Goal: Check status: Check status

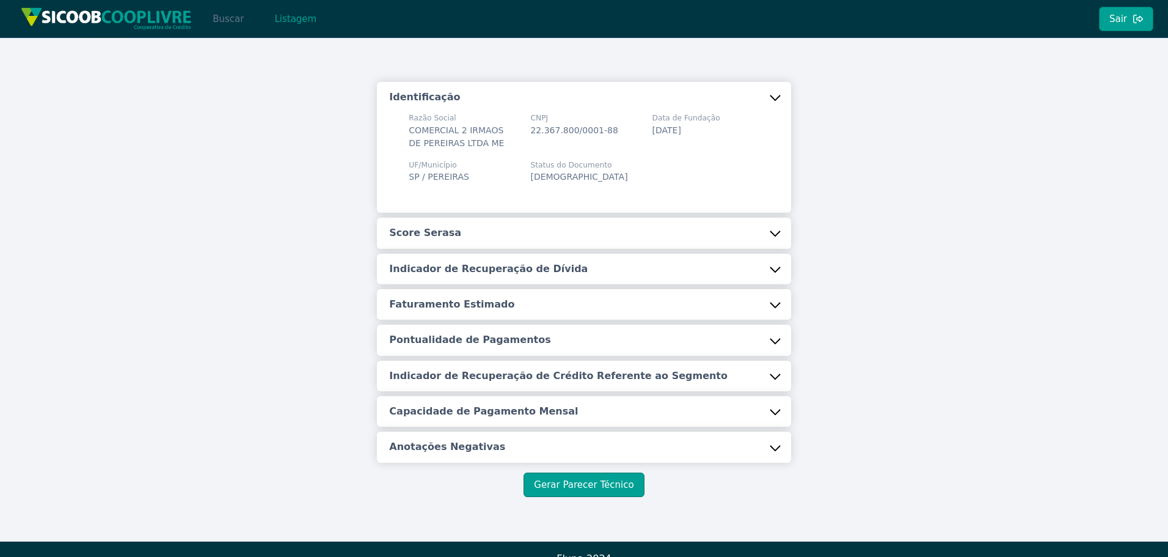
click at [217, 13] on button "Buscar" at bounding box center [228, 19] width 52 height 24
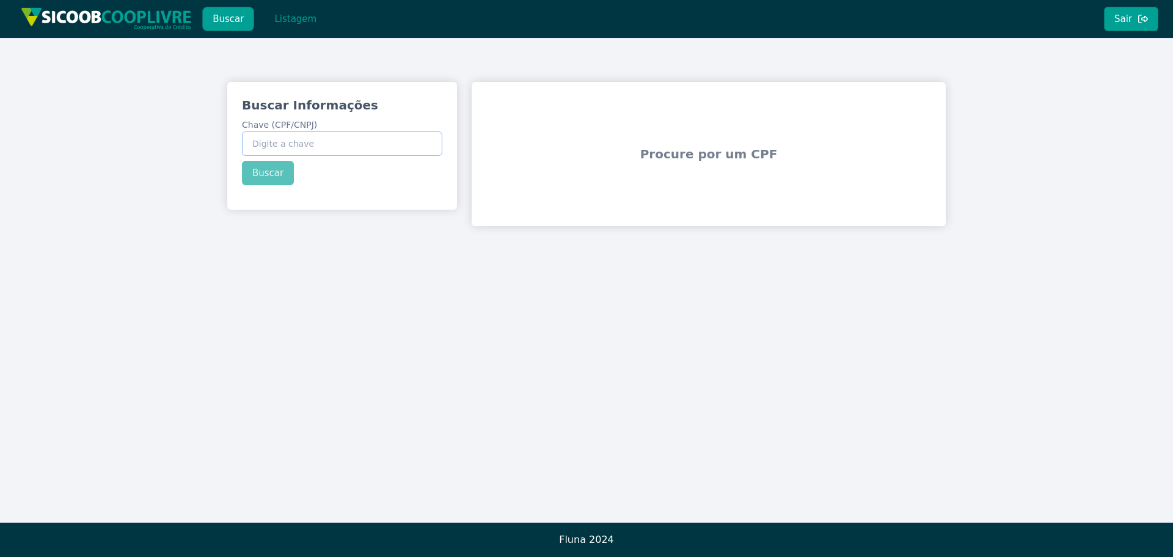
click at [258, 140] on input "Chave (CPF/CNPJ)" at bounding box center [342, 143] width 200 height 24
type input "40.968.762/0001-09"
click at [258, 178] on button "Buscar" at bounding box center [268, 173] width 52 height 24
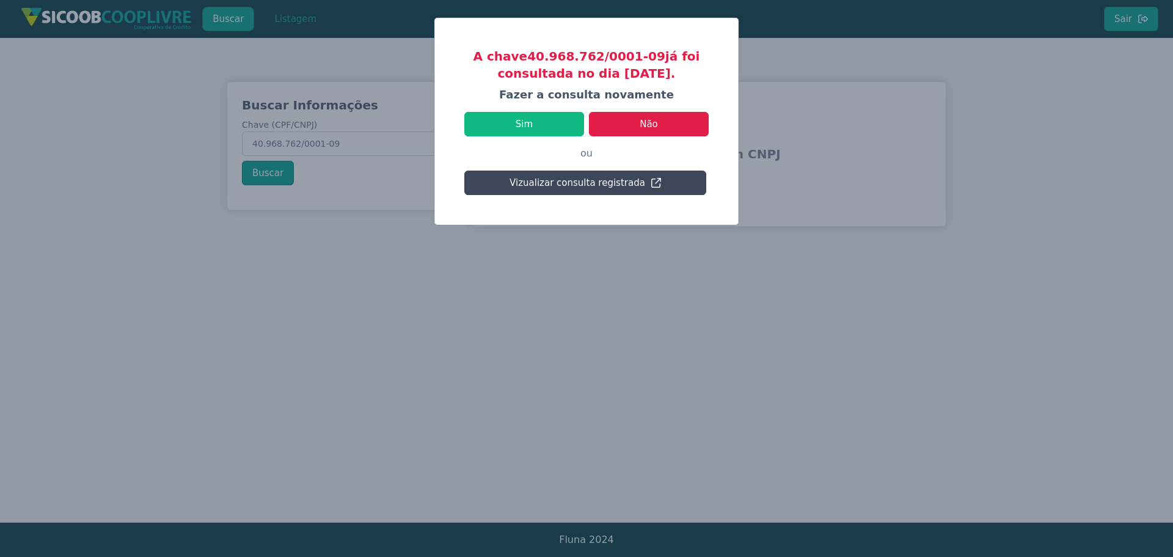
click at [591, 190] on button "Vizualizar consulta registrada" at bounding box center [585, 182] width 242 height 24
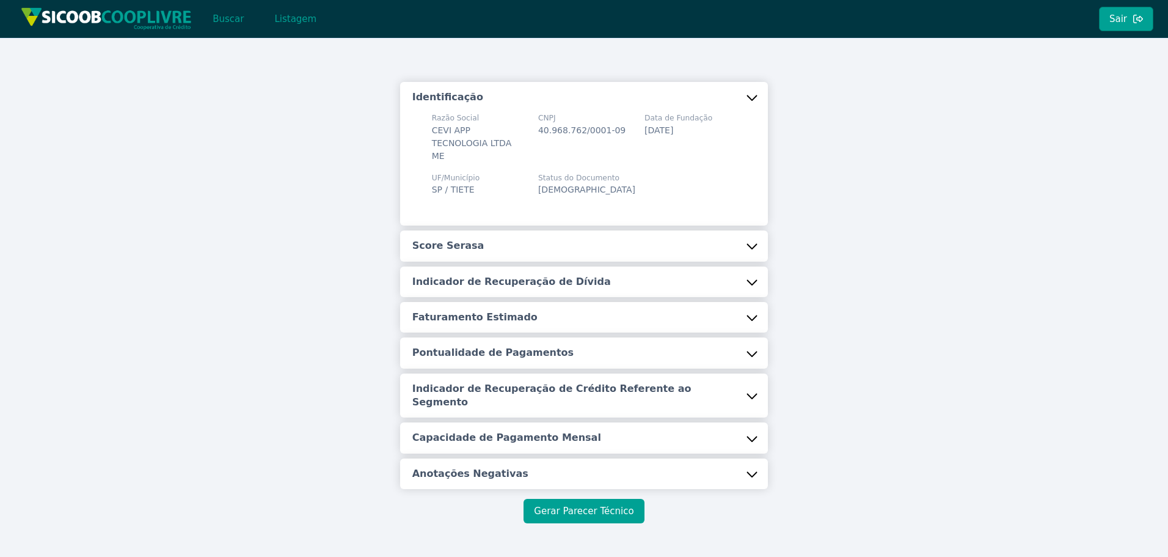
click at [548, 498] on button "Gerar Parecer Técnico" at bounding box center [584, 510] width 120 height 24
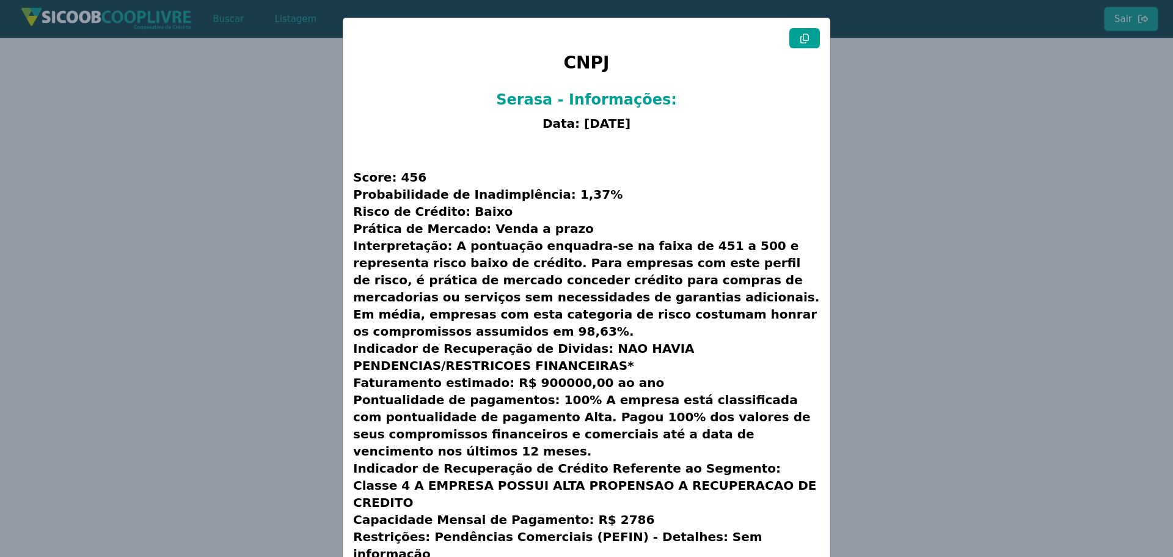
click at [808, 35] on button at bounding box center [804, 38] width 31 height 20
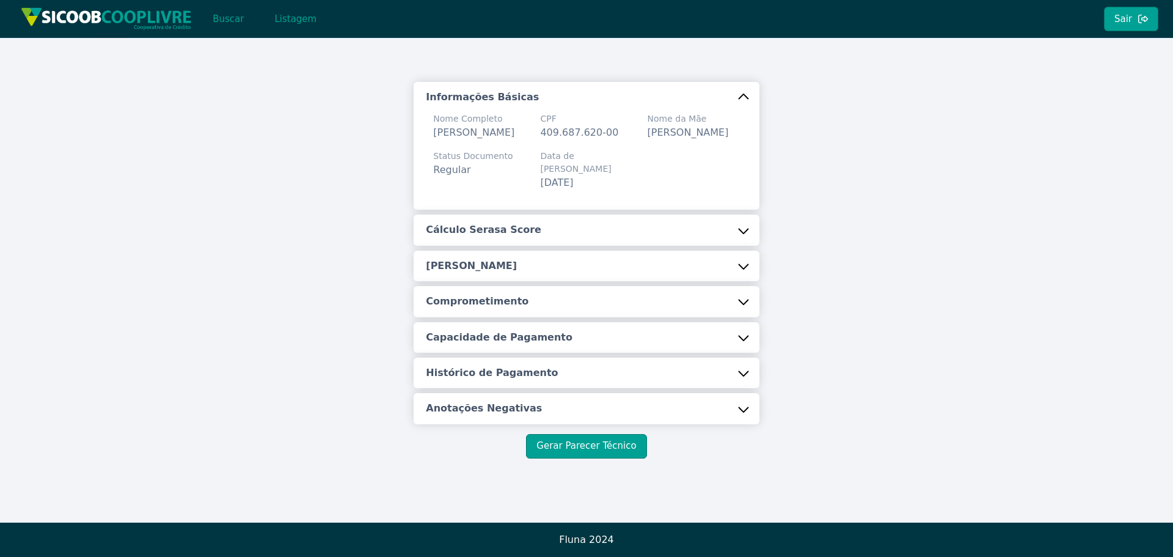
click at [166, 19] on img at bounding box center [106, 18] width 171 height 23
click at [205, 19] on div "Buscar Listagem" at bounding box center [264, 19] width 134 height 24
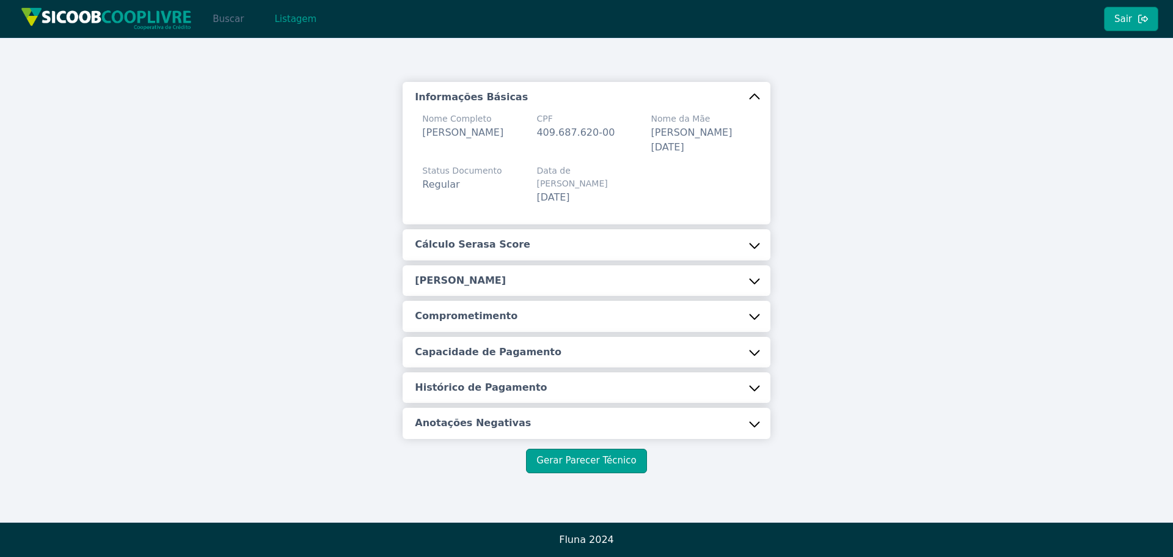
click at [227, 20] on button "Buscar" at bounding box center [228, 19] width 52 height 24
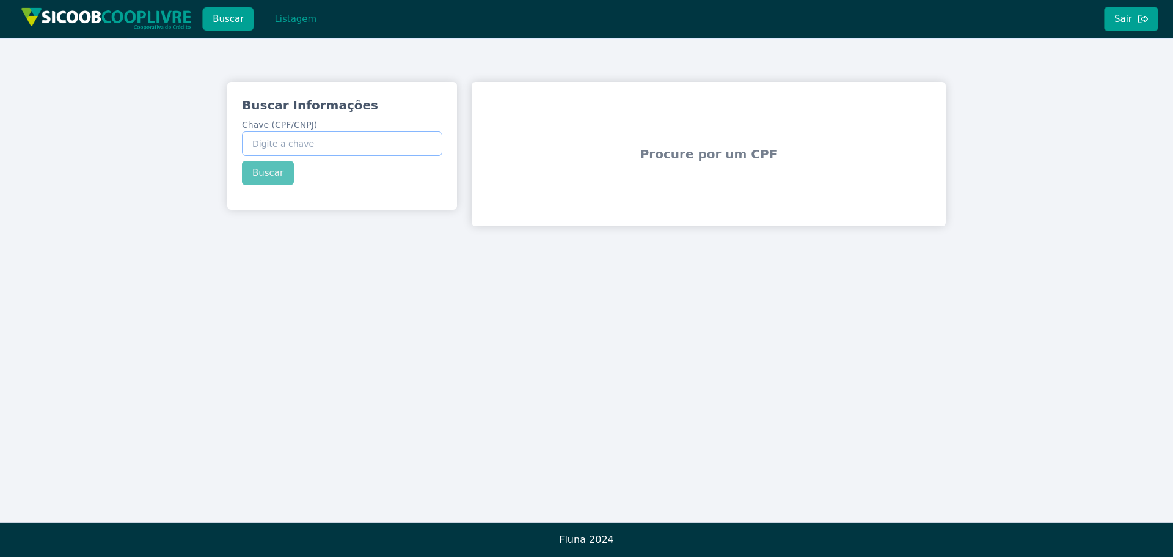
click at [302, 141] on input "Chave (CPF/CNPJ)" at bounding box center [342, 143] width 200 height 24
paste input "27.529.685/0001-14"
type input "27.529.685/0001-14"
click at [270, 167] on button "Buscar" at bounding box center [268, 173] width 52 height 24
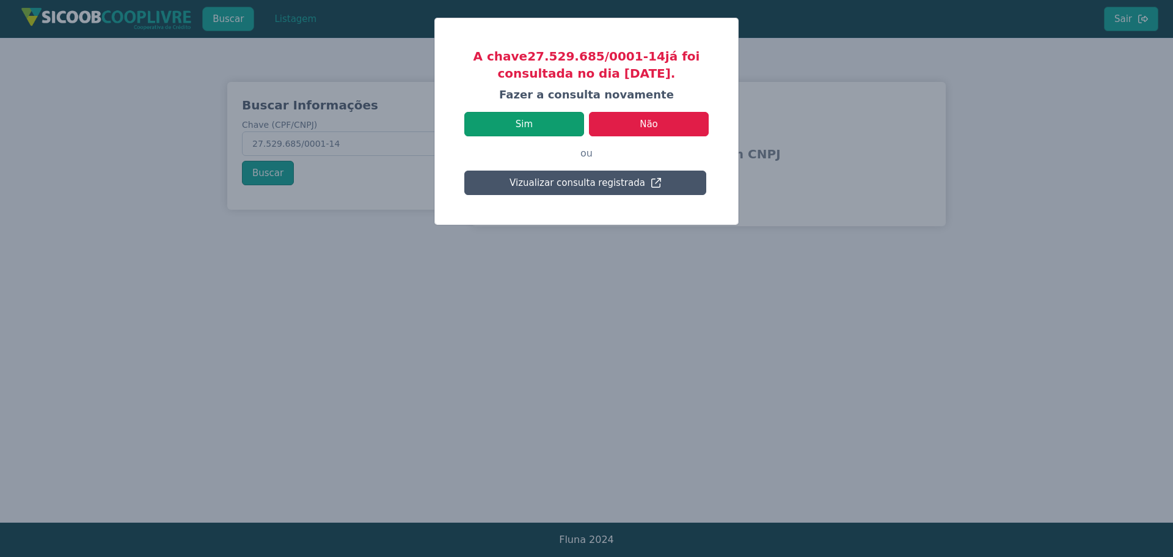
click at [525, 126] on button "Sim" at bounding box center [524, 124] width 120 height 24
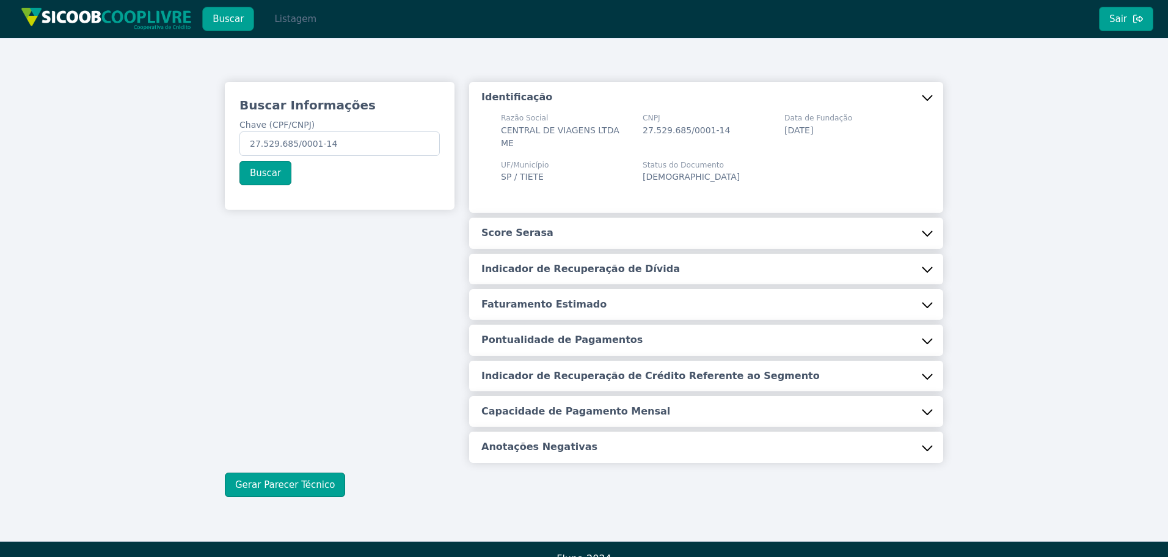
click at [301, 23] on button "Listagem" at bounding box center [295, 19] width 63 height 24
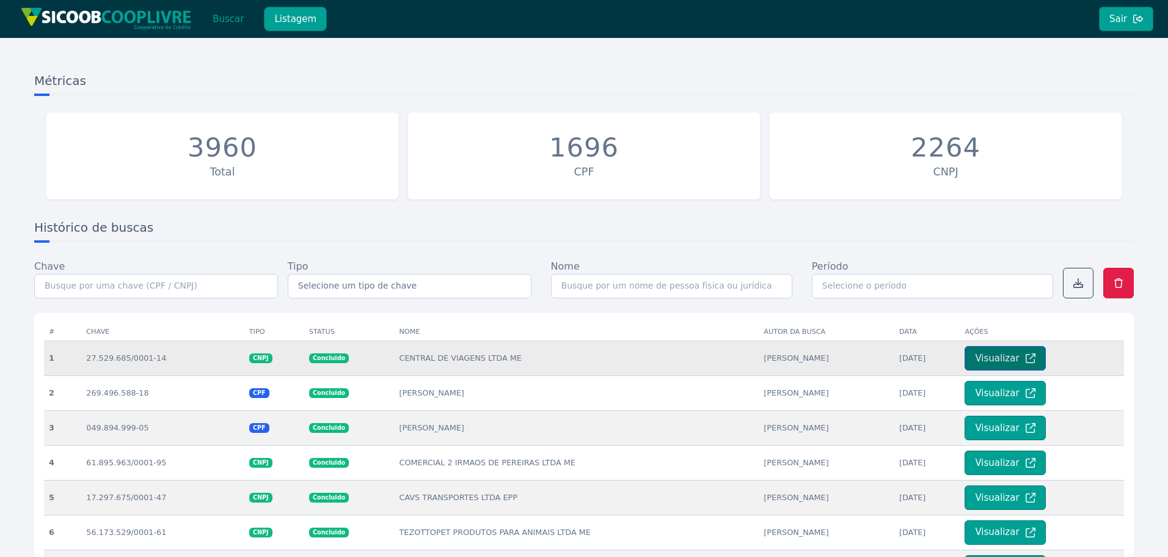
click at [973, 357] on button "Visualizar" at bounding box center [1005, 358] width 81 height 24
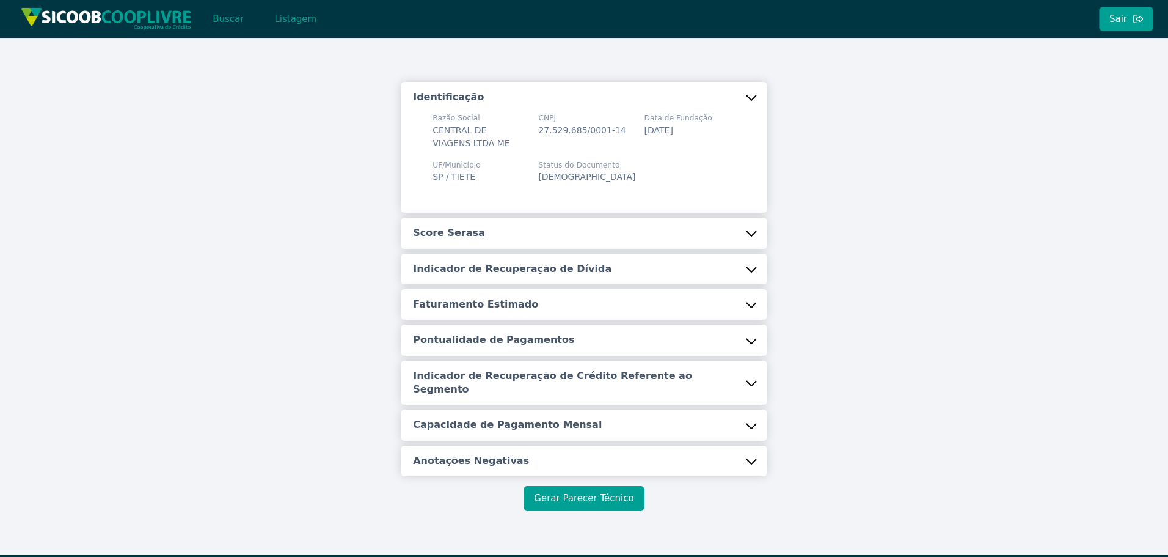
click at [574, 486] on button "Gerar Parecer Técnico" at bounding box center [584, 498] width 120 height 24
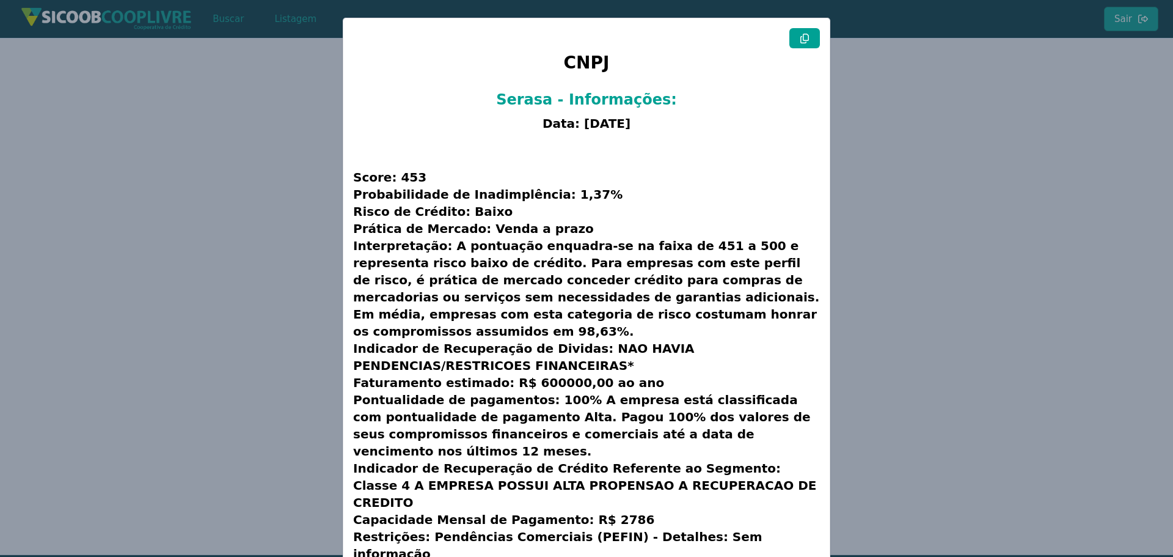
click at [804, 38] on icon at bounding box center [805, 39] width 10 height 10
